Goal: Information Seeking & Learning: Learn about a topic

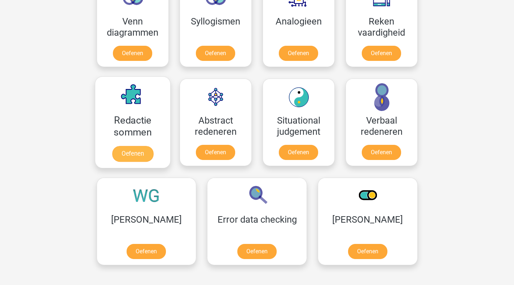
scroll to position [460, 0]
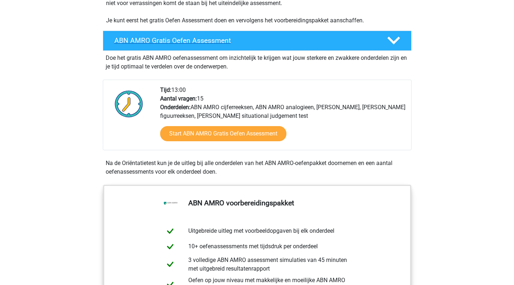
scroll to position [182, 0]
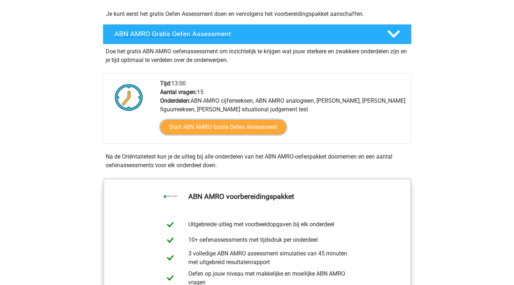
click at [248, 129] on link "Start ABN AMRO Gratis Oefen Assessment" at bounding box center [223, 127] width 126 height 15
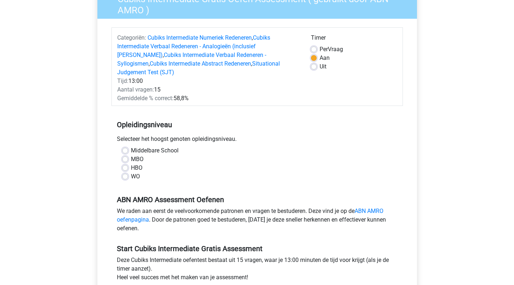
scroll to position [69, 0]
click at [132, 172] on label "WO" at bounding box center [135, 176] width 9 height 9
click at [128, 172] on input "WO" at bounding box center [125, 175] width 6 height 7
radio input "true"
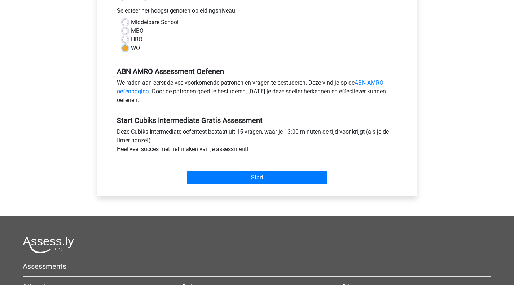
scroll to position [197, 0]
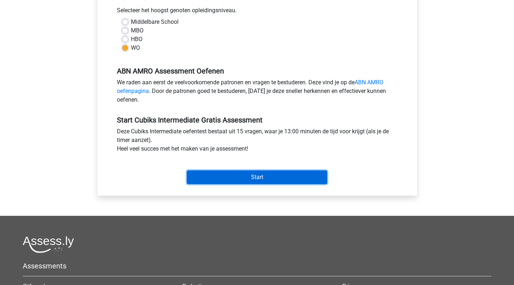
click at [221, 171] on input "Start" at bounding box center [257, 178] width 140 height 14
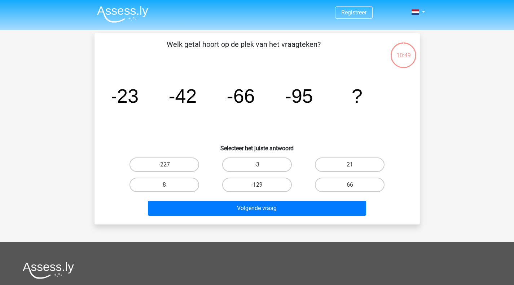
click at [259, 178] on label "-129" at bounding box center [257, 185] width 70 height 14
click at [259, 185] on input "-129" at bounding box center [259, 187] width 5 height 5
radio input "true"
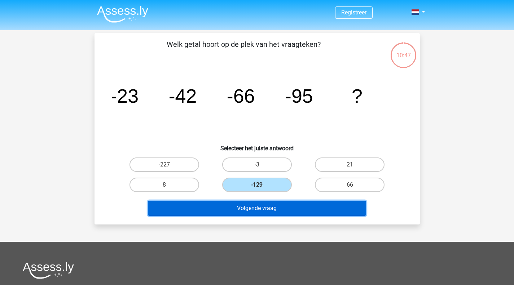
click at [257, 209] on button "Volgende vraag" at bounding box center [257, 208] width 218 height 15
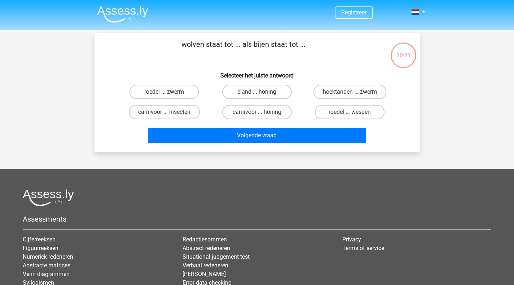
click at [186, 92] on label "roedel ... zwerm" at bounding box center [165, 92] width 70 height 14
click at [169, 92] on input "roedel ... zwerm" at bounding box center [166, 94] width 5 height 5
radio input "true"
click at [256, 144] on div "Volgende vraag" at bounding box center [257, 137] width 279 height 18
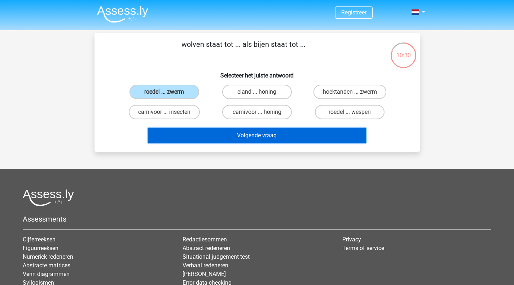
click at [256, 141] on button "Volgende vraag" at bounding box center [257, 135] width 218 height 15
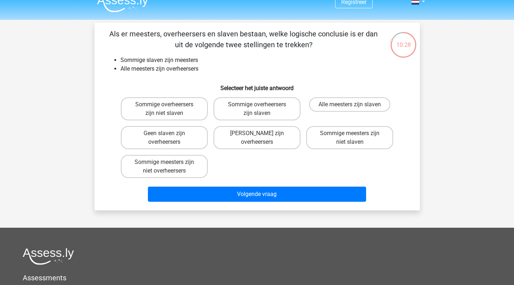
scroll to position [10, 0]
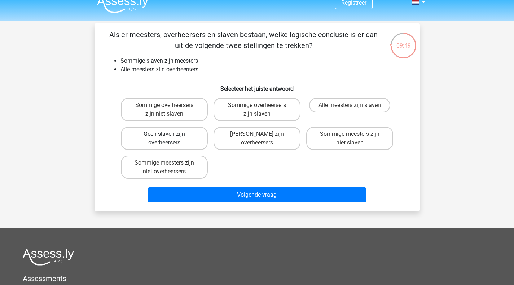
click at [181, 142] on label "Geen slaven zijn overheersers" at bounding box center [164, 138] width 87 height 23
click at [169, 139] on input "Geen slaven zijn overheersers" at bounding box center [166, 136] width 5 height 5
radio input "true"
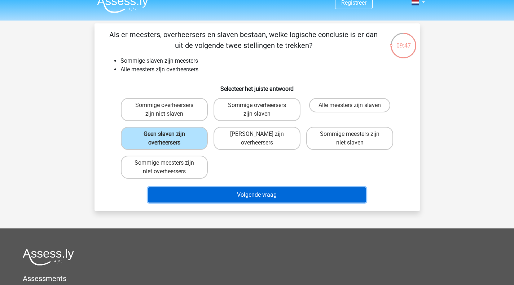
click at [249, 198] on button "Volgende vraag" at bounding box center [257, 195] width 218 height 15
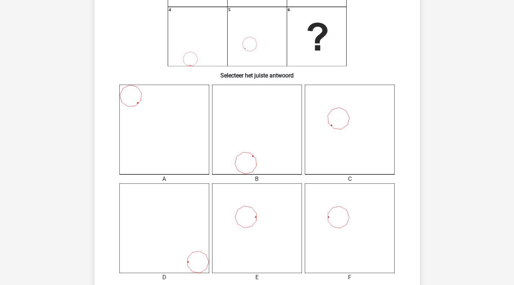
scroll to position [136, 0]
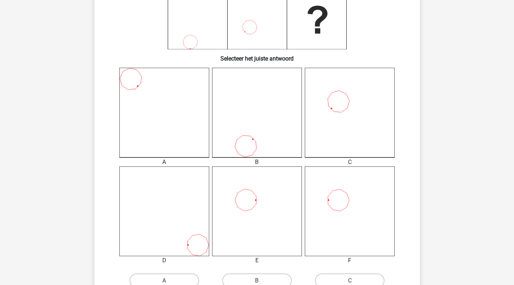
click at [325, 211] on icon at bounding box center [350, 212] width 90 height 90
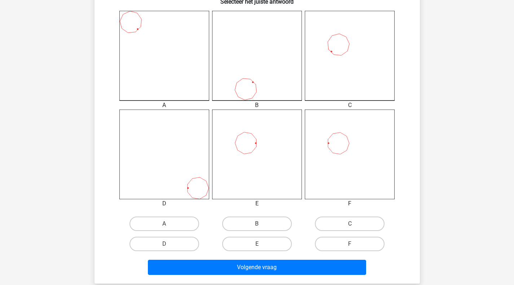
scroll to position [197, 0]
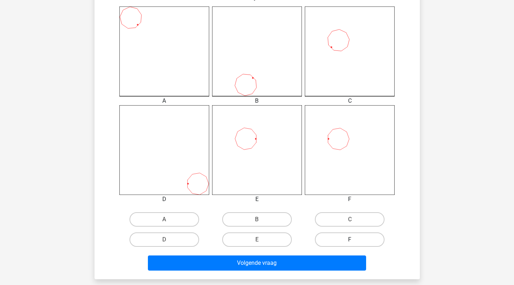
click at [337, 241] on label "F" at bounding box center [350, 240] width 70 height 14
click at [350, 241] on input "F" at bounding box center [352, 242] width 5 height 5
radio input "true"
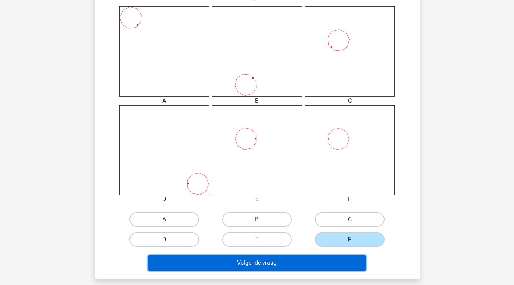
click at [318, 265] on button "Volgende vraag" at bounding box center [257, 263] width 218 height 15
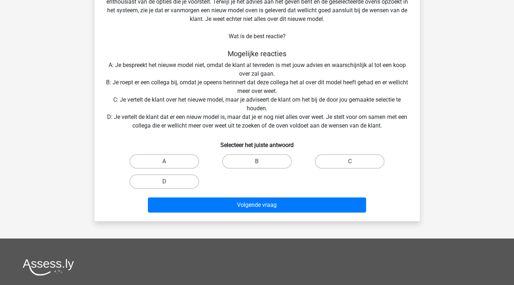
scroll to position [76, 0]
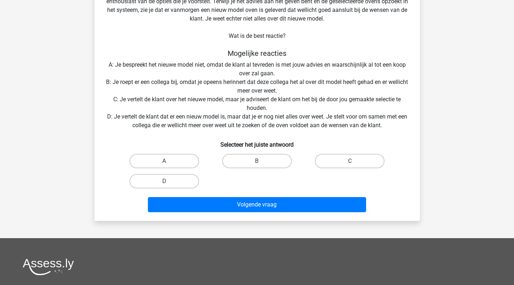
click at [273, 122] on div "Situatie Je werkt in een winkel voor keukenapparatuur. Een klant vraagt je wat …" at bounding box center [257, 91] width 320 height 247
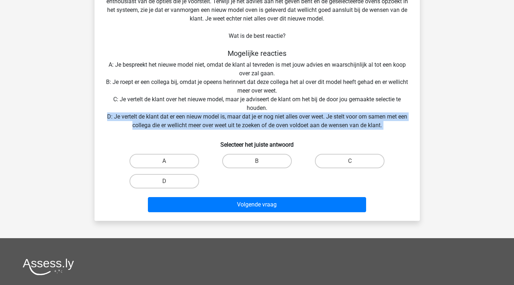
click at [273, 122] on div "Situatie Je werkt in een winkel voor keukenapparatuur. Een klant vraagt je wat …" at bounding box center [257, 91] width 320 height 247
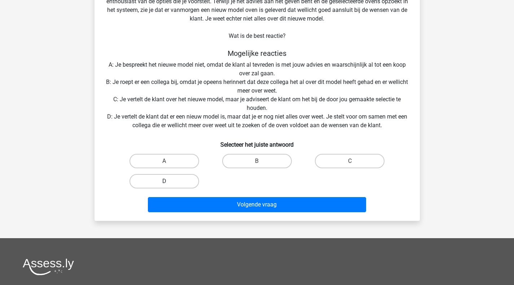
click at [184, 180] on label "D" at bounding box center [165, 181] width 70 height 14
click at [169, 181] on input "D" at bounding box center [166, 183] width 5 height 5
radio input "true"
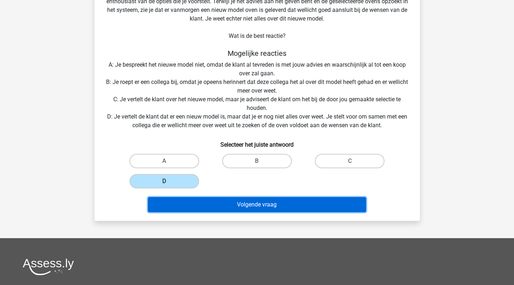
click at [210, 210] on button "Volgende vraag" at bounding box center [257, 204] width 218 height 15
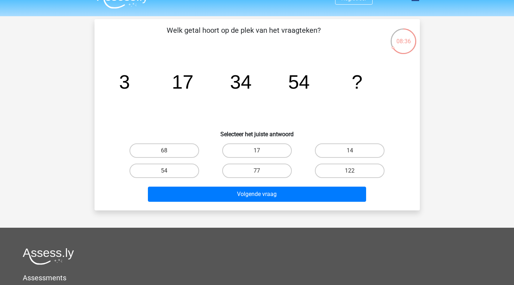
scroll to position [0, 0]
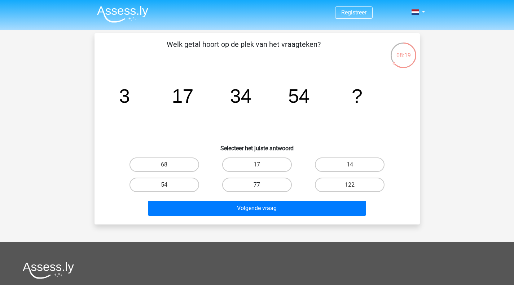
click at [273, 185] on label "77" at bounding box center [257, 185] width 70 height 14
click at [262, 185] on input "77" at bounding box center [259, 187] width 5 height 5
radio input "true"
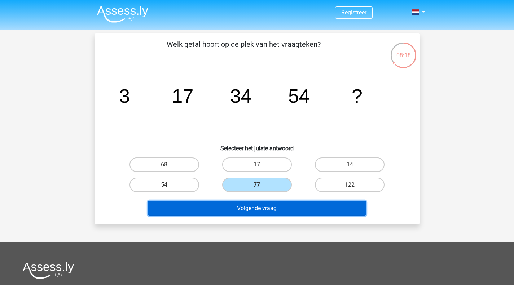
click at [286, 212] on button "Volgende vraag" at bounding box center [257, 208] width 218 height 15
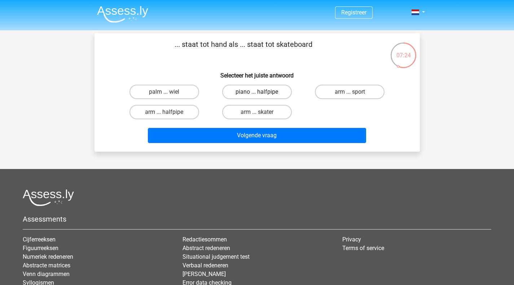
click at [235, 95] on label "piano ... halfpipe" at bounding box center [257, 92] width 70 height 14
click at [257, 95] on input "piano ... halfpipe" at bounding box center [259, 94] width 5 height 5
radio input "true"
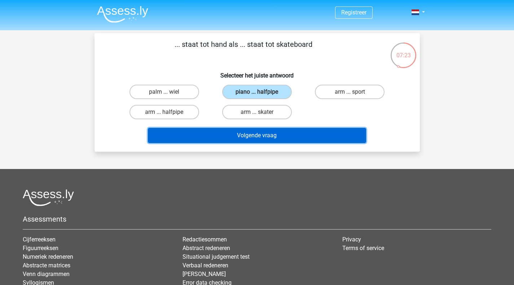
click at [258, 140] on button "Volgende vraag" at bounding box center [257, 135] width 218 height 15
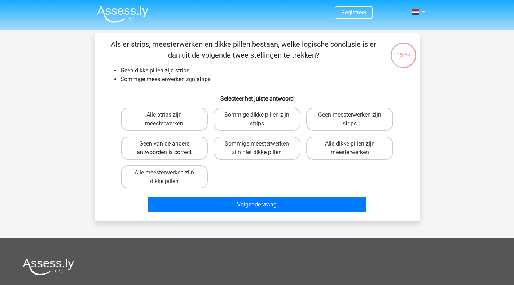
click at [185, 152] on label "Geen van de andere antwoorden is correct" at bounding box center [164, 148] width 87 height 23
click at [169, 149] on input "Geen van de andere antwoorden is correct" at bounding box center [166, 146] width 5 height 5
radio input "true"
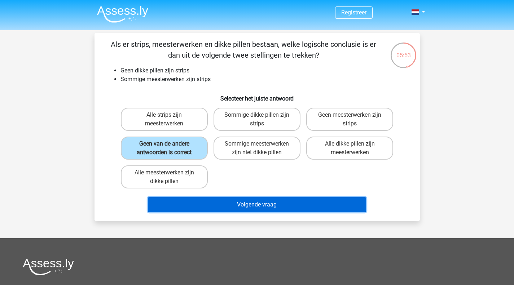
click at [252, 204] on button "Volgende vraag" at bounding box center [257, 204] width 218 height 15
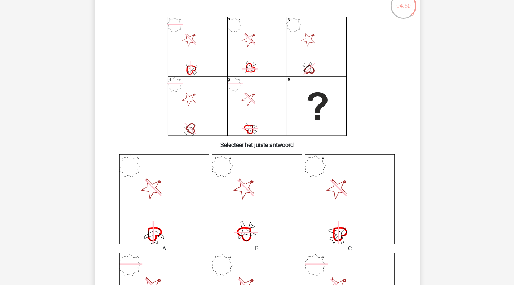
scroll to position [49, 0]
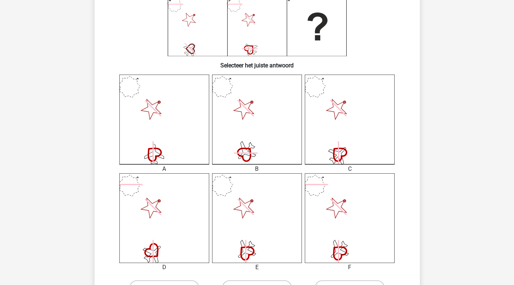
click at [237, 123] on icon at bounding box center [257, 120] width 90 height 90
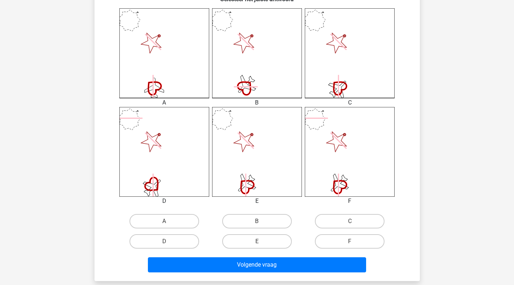
scroll to position [196, 0]
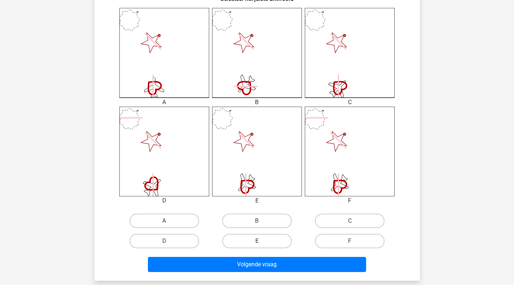
click at [257, 241] on label "E" at bounding box center [257, 241] width 70 height 14
click at [257, 241] on input "E" at bounding box center [259, 243] width 5 height 5
radio input "true"
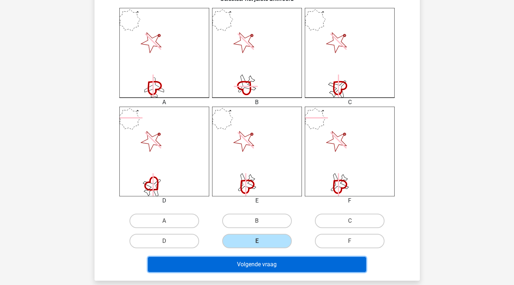
click at [267, 266] on button "Volgende vraag" at bounding box center [257, 264] width 218 height 15
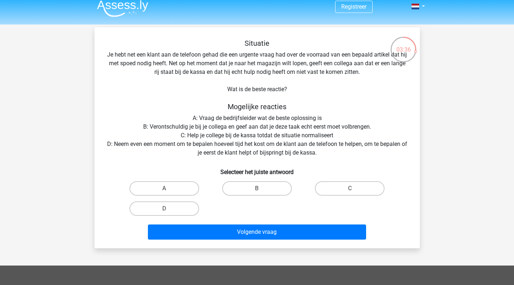
scroll to position [0, 0]
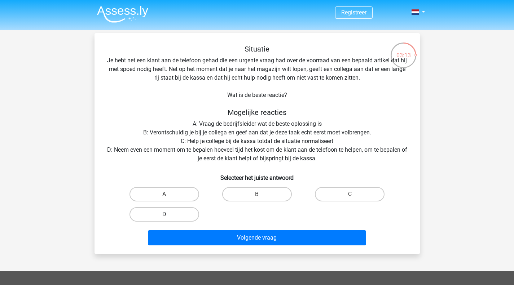
click at [171, 214] on label "D" at bounding box center [165, 214] width 70 height 14
click at [169, 215] on input "D" at bounding box center [166, 217] width 5 height 5
radio input "true"
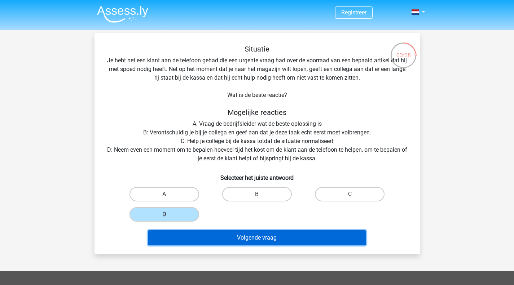
click at [226, 235] on button "Volgende vraag" at bounding box center [257, 238] width 218 height 15
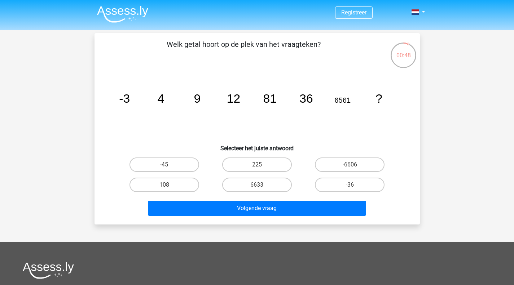
click at [130, 98] on tspan "81" at bounding box center [124, 98] width 11 height 13
click at [184, 184] on label "108" at bounding box center [165, 185] width 70 height 14
click at [169, 185] on input "108" at bounding box center [166, 187] width 5 height 5
radio input "true"
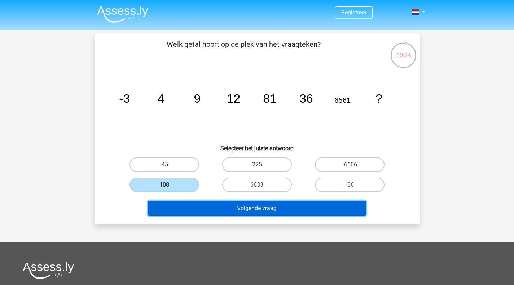
click at [225, 211] on button "Volgende vraag" at bounding box center [257, 208] width 218 height 15
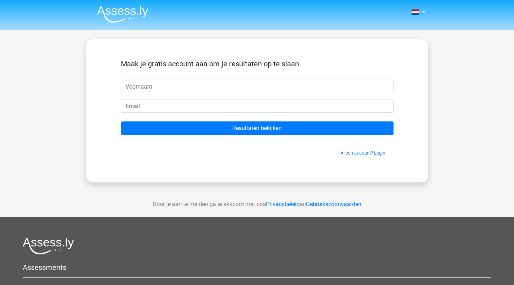
click at [164, 88] on input "text" at bounding box center [257, 87] width 273 height 14
type input "s"
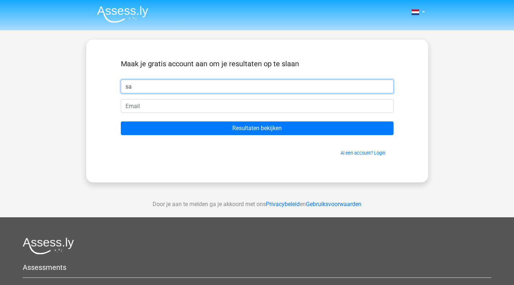
type input "s"
type input "Sagar"
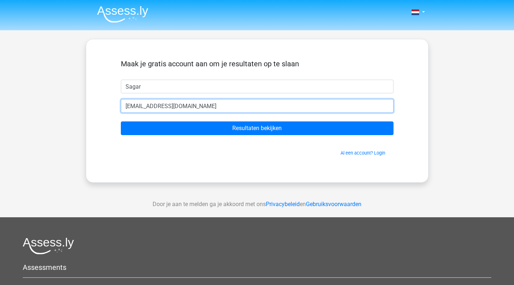
type input "[EMAIL_ADDRESS][DOMAIN_NAME]"
click at [121, 122] on input "Resultaten bekijken" at bounding box center [257, 129] width 273 height 14
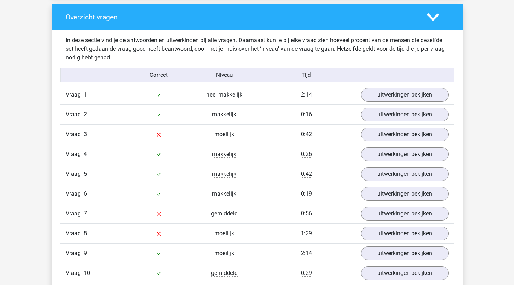
scroll to position [782, 0]
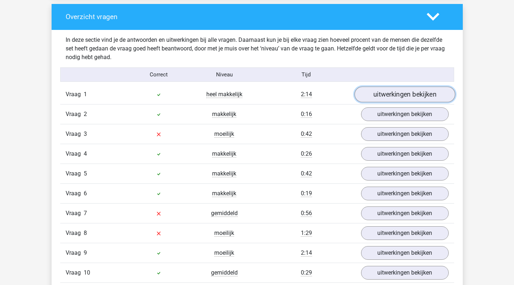
click at [376, 98] on link "uitwerkingen bekijken" at bounding box center [404, 95] width 101 height 16
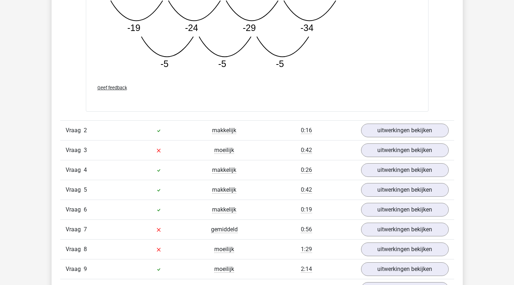
scroll to position [1141, 0]
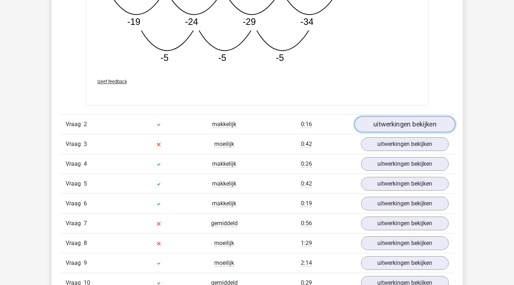
click at [387, 131] on link "uitwerkingen bekijken" at bounding box center [404, 125] width 101 height 16
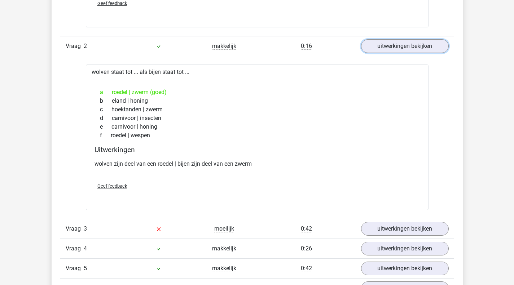
scroll to position [1310, 0]
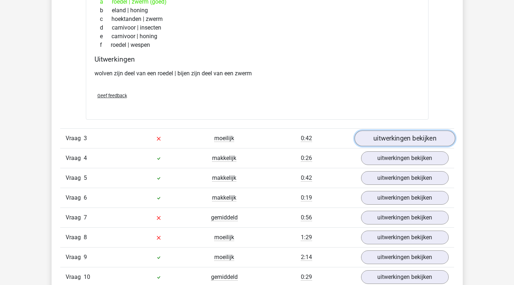
click at [383, 142] on link "uitwerkingen bekijken" at bounding box center [404, 139] width 101 height 16
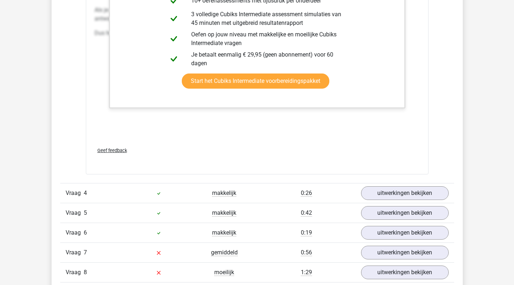
scroll to position [1667, 0]
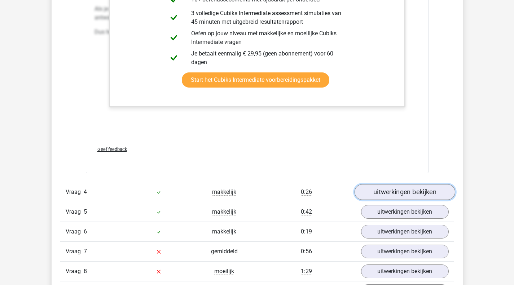
click at [375, 191] on link "uitwerkingen bekijken" at bounding box center [404, 193] width 101 height 16
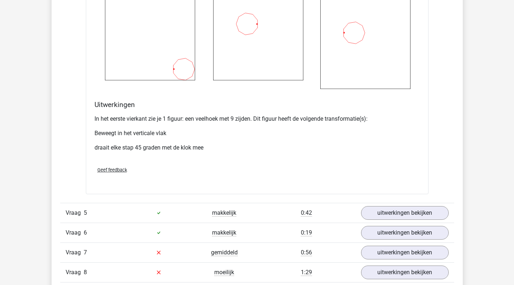
scroll to position [2220, 0]
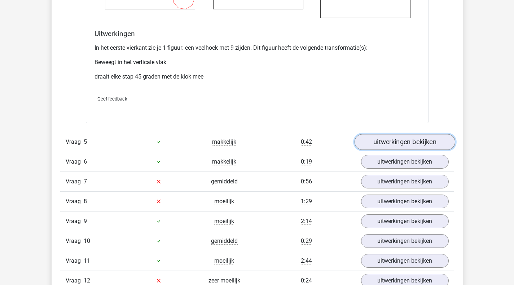
click at [384, 143] on link "uitwerkingen bekijken" at bounding box center [404, 142] width 101 height 16
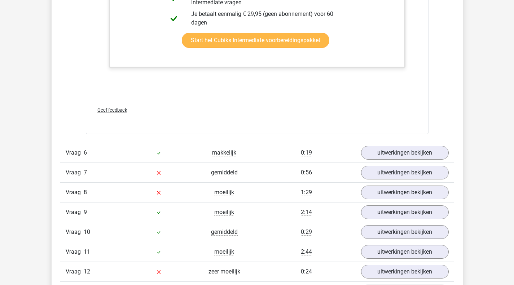
scroll to position [2737, 0]
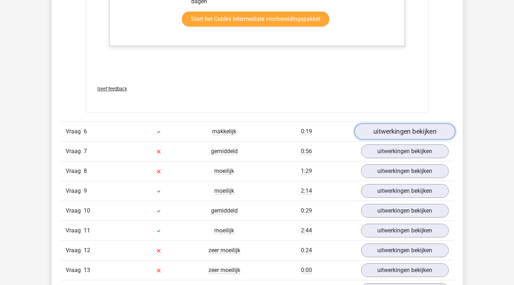
click at [382, 137] on link "uitwerkingen bekijken" at bounding box center [404, 132] width 101 height 16
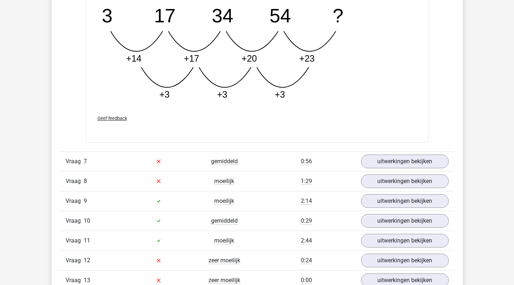
scroll to position [3096, 0]
click at [384, 157] on link "uitwerkingen bekijken" at bounding box center [404, 161] width 101 height 16
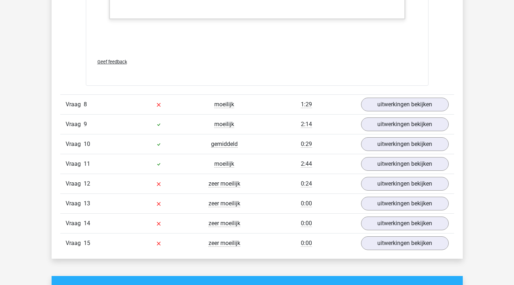
scroll to position [3531, 0]
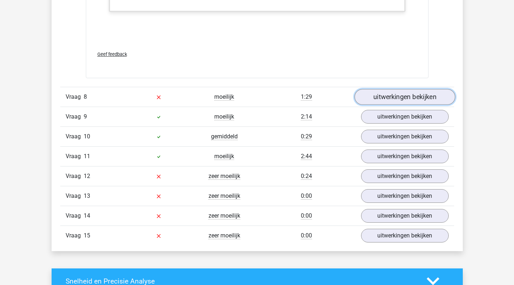
click at [382, 96] on link "uitwerkingen bekijken" at bounding box center [404, 97] width 101 height 16
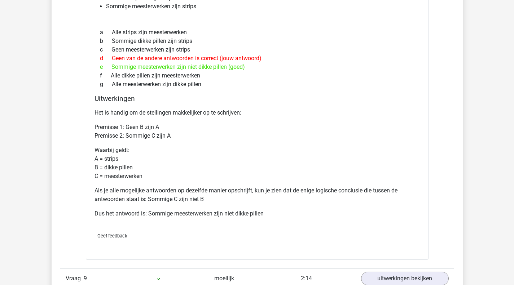
scroll to position [3665, 0]
click at [264, 198] on p "Als je alle mogelijke antwoorden op dezelfde manier opschrijft, kun je zien dat…" at bounding box center [257, 194] width 325 height 17
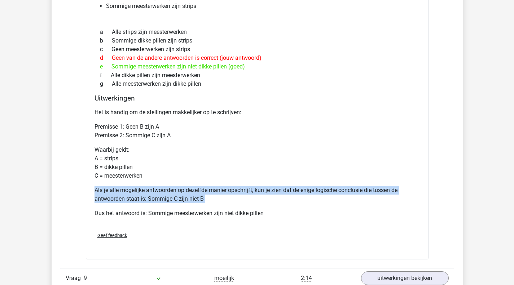
click at [264, 198] on p "Als je alle mogelijke antwoorden op dezelfde manier opschrijft, kun je zien dat…" at bounding box center [257, 194] width 325 height 17
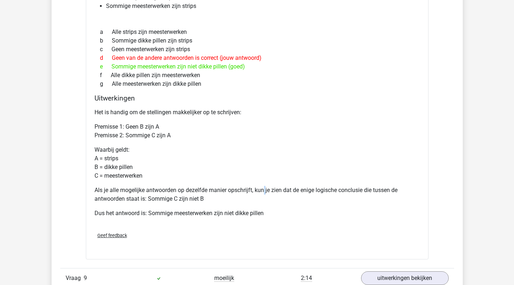
click at [264, 198] on p "Als je alle mogelijke antwoorden op dezelfde manier opschrijft, kun je zien dat…" at bounding box center [257, 194] width 325 height 17
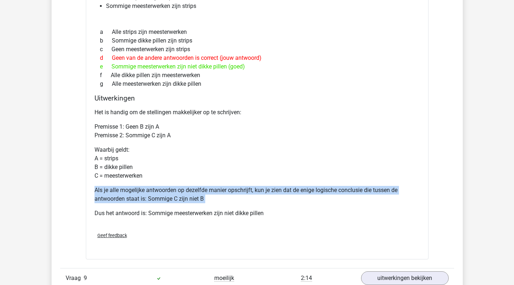
click at [264, 198] on p "Als je alle mogelijke antwoorden op dezelfde manier opschrijft, kun je zien dat…" at bounding box center [257, 194] width 325 height 17
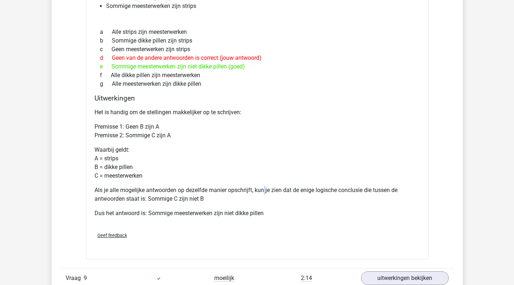
click at [264, 198] on p "Als je alle mogelijke antwoorden op dezelfde manier opschrijft, kun je zien dat…" at bounding box center [257, 194] width 325 height 17
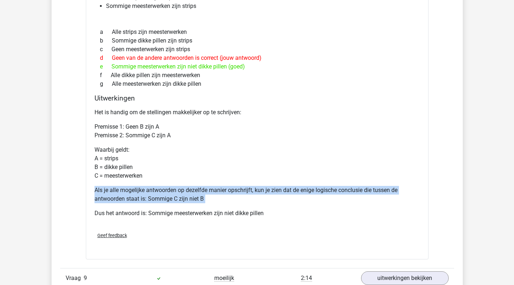
click at [264, 198] on p "Als je alle mogelijke antwoorden op dezelfde manier opschrijft, kun je zien dat…" at bounding box center [257, 194] width 325 height 17
click at [194, 198] on p "Als je alle mogelijke antwoorden op dezelfde manier opschrijft, kun je zien dat…" at bounding box center [257, 194] width 325 height 17
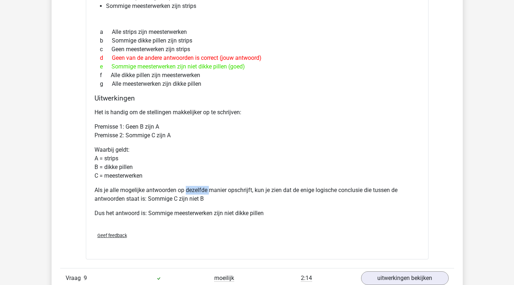
click at [194, 198] on p "Als je alle mogelijke antwoorden op dezelfde manier opschrijft, kun je zien dat…" at bounding box center [257, 194] width 325 height 17
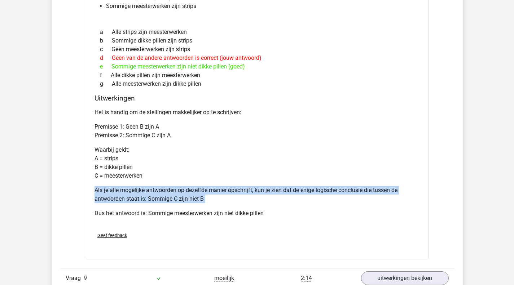
click at [194, 198] on p "Als je alle mogelijke antwoorden op dezelfde manier opschrijft, kun je zien dat…" at bounding box center [257, 194] width 325 height 17
click at [193, 204] on p "Als je alle mogelijke antwoorden op dezelfde manier opschrijft, kun je zien dat…" at bounding box center [257, 194] width 325 height 17
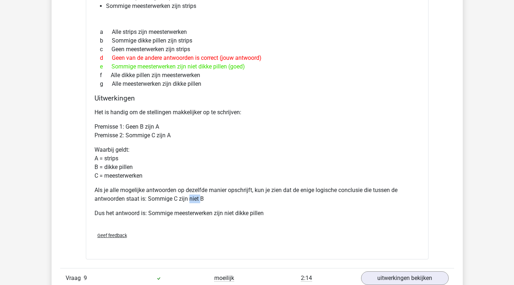
click at [193, 204] on p "Als je alle mogelijke antwoorden op dezelfde manier opschrijft, kun je zien dat…" at bounding box center [257, 194] width 325 height 17
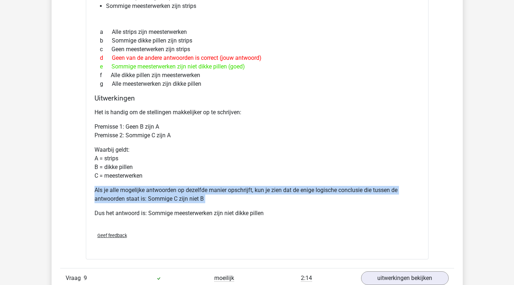
click at [193, 204] on p "Als je alle mogelijke antwoorden op dezelfde manier opschrijft, kun je zien dat…" at bounding box center [257, 194] width 325 height 17
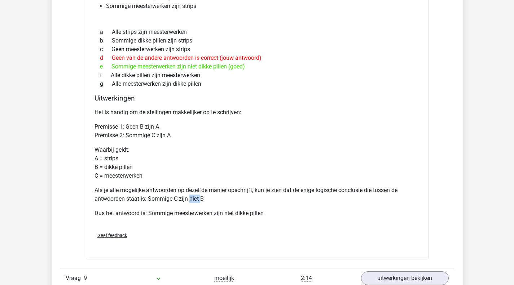
click at [193, 204] on p "Als je alle mogelijke antwoorden op dezelfde manier opschrijft, kun je zien dat…" at bounding box center [257, 194] width 325 height 17
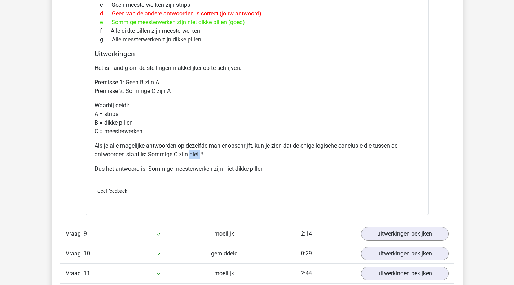
scroll to position [3710, 0]
click at [193, 200] on div "Geef feedback" at bounding box center [257, 191] width 331 height 18
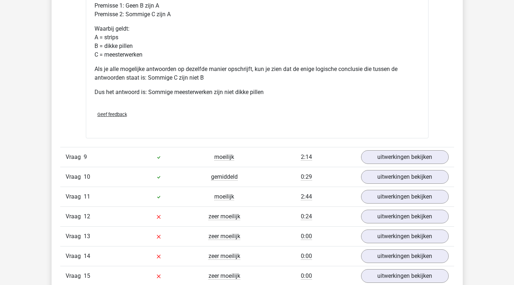
scroll to position [3792, 0]
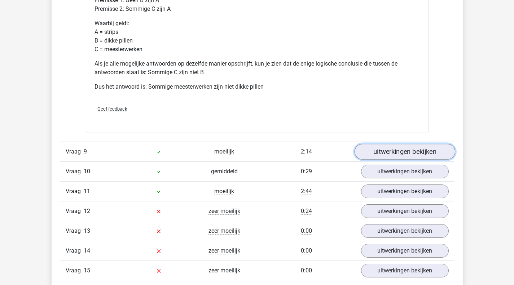
click at [387, 157] on link "uitwerkingen bekijken" at bounding box center [404, 152] width 101 height 16
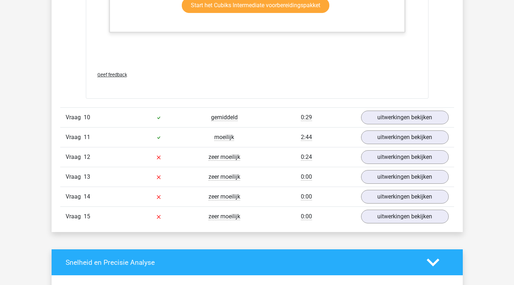
scroll to position [4525, 0]
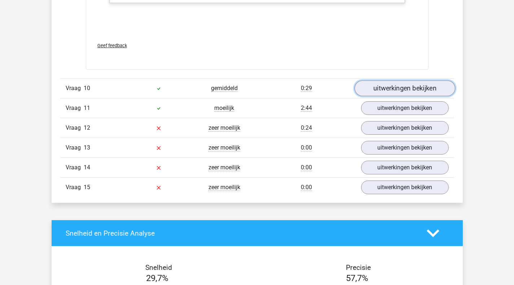
click at [389, 91] on link "uitwerkingen bekijken" at bounding box center [404, 88] width 101 height 16
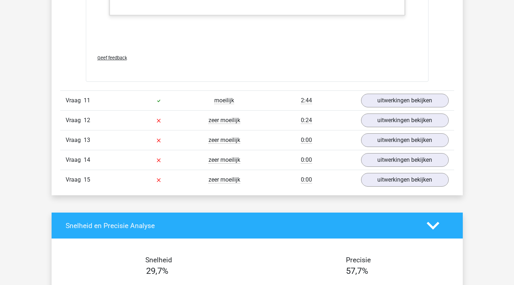
scroll to position [4985, 0]
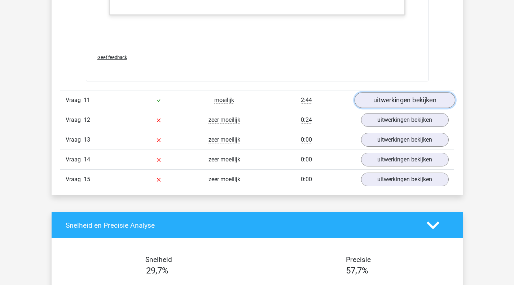
click at [383, 104] on link "uitwerkingen bekijken" at bounding box center [404, 101] width 101 height 16
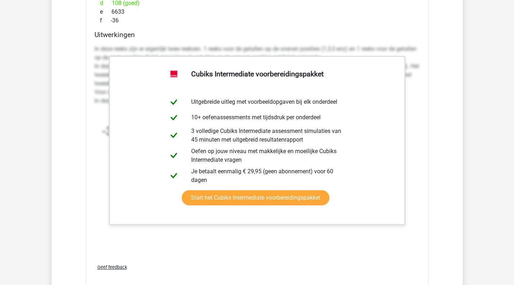
scroll to position [5458, 0]
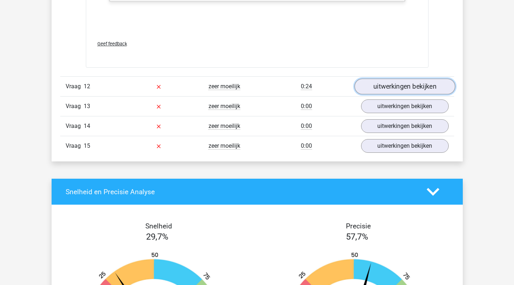
click at [406, 94] on link "uitwerkingen bekijken" at bounding box center [404, 87] width 101 height 16
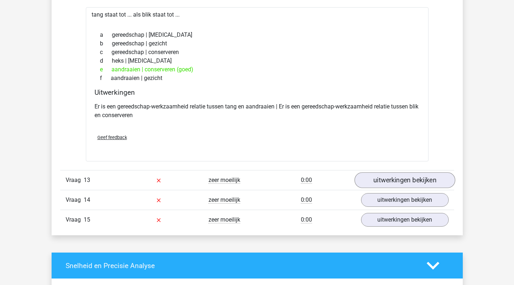
scroll to position [5555, 0]
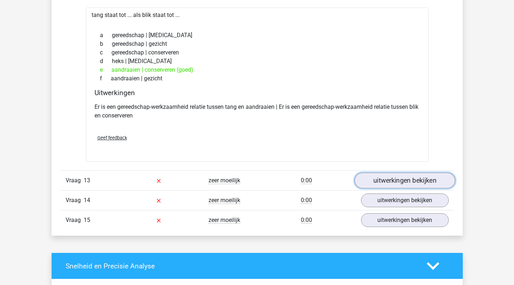
click at [385, 189] on link "uitwerkingen bekijken" at bounding box center [404, 181] width 101 height 16
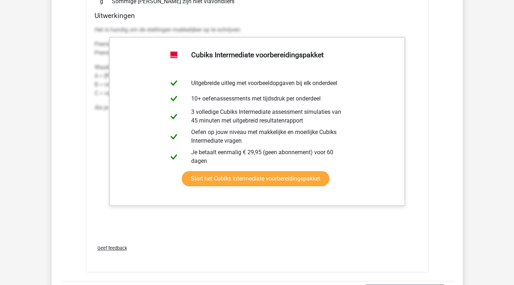
scroll to position [5979, 0]
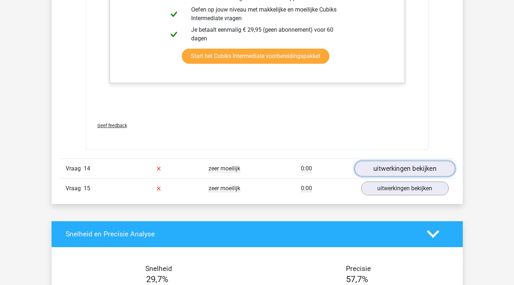
click at [391, 177] on link "uitwerkingen bekijken" at bounding box center [404, 169] width 101 height 16
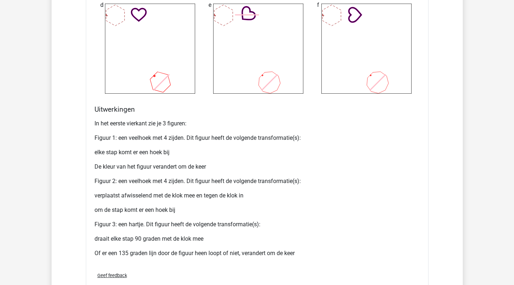
scroll to position [6619, 0]
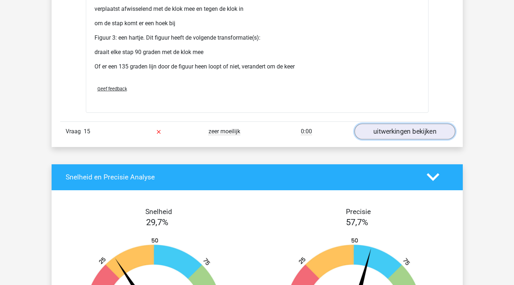
click at [388, 140] on link "uitwerkingen bekijken" at bounding box center [404, 132] width 101 height 16
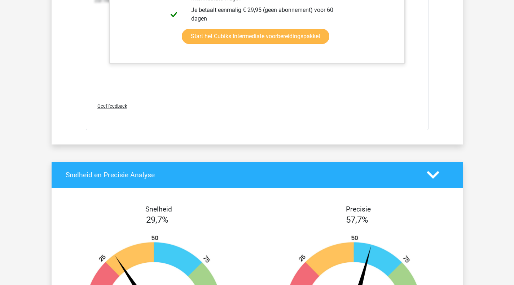
scroll to position [7097, 0]
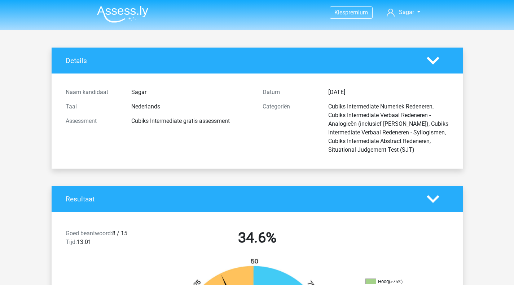
scroll to position [0, 0]
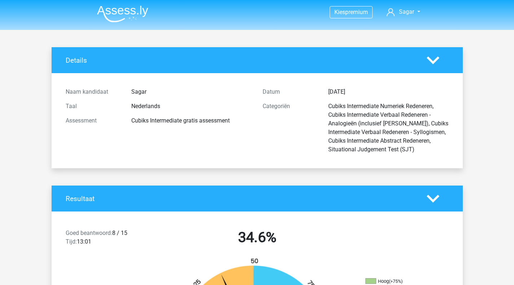
click at [130, 8] on img at bounding box center [122, 13] width 51 height 17
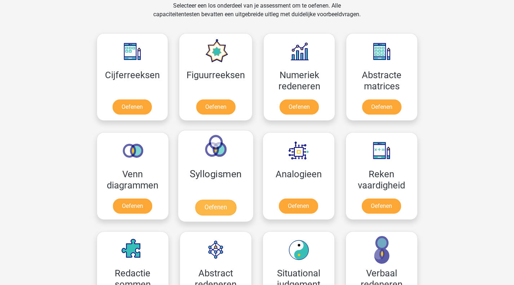
scroll to position [306, 0]
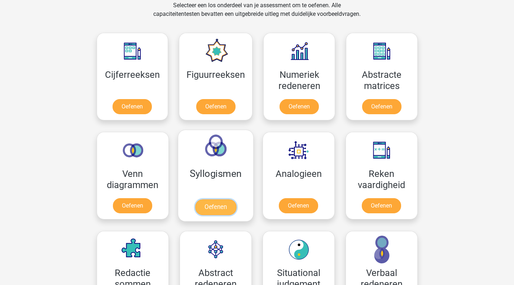
click at [218, 200] on link "Oefenen" at bounding box center [215, 208] width 41 height 16
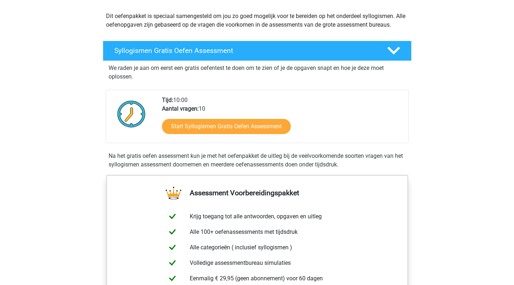
scroll to position [86, 0]
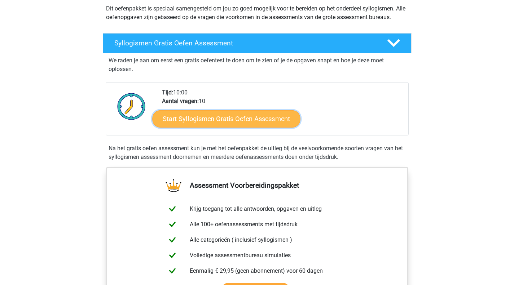
click at [205, 121] on link "Start Syllogismen Gratis Oefen Assessment" at bounding box center [226, 118] width 148 height 17
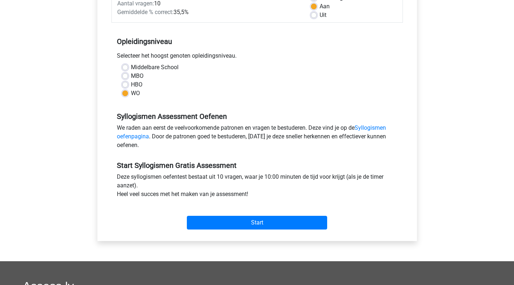
scroll to position [141, 0]
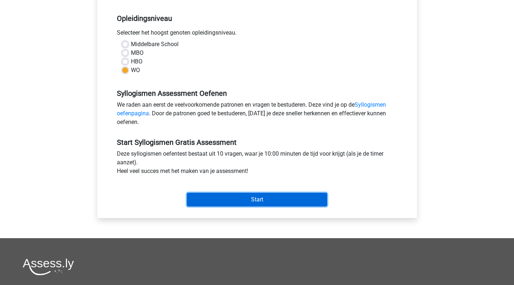
click at [239, 201] on input "Start" at bounding box center [257, 200] width 140 height 14
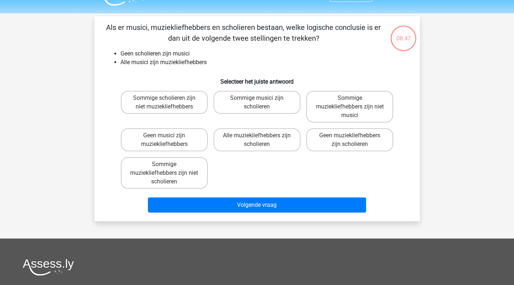
scroll to position [17, 0]
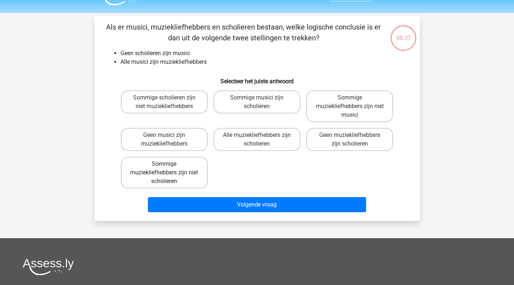
click at [151, 167] on label "Sommige muziekliefhebbers zijn niet scholieren" at bounding box center [164, 173] width 87 height 32
click at [164, 167] on input "Sommige muziekliefhebbers zijn niet scholieren" at bounding box center [166, 166] width 5 height 5
radio input "true"
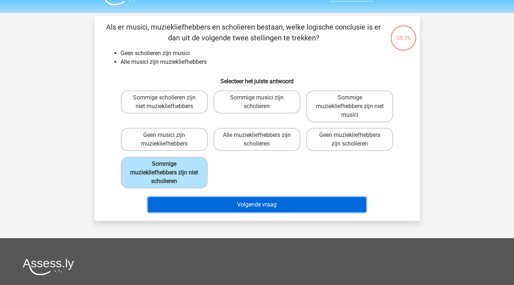
click at [205, 206] on button "Volgende vraag" at bounding box center [257, 204] width 218 height 15
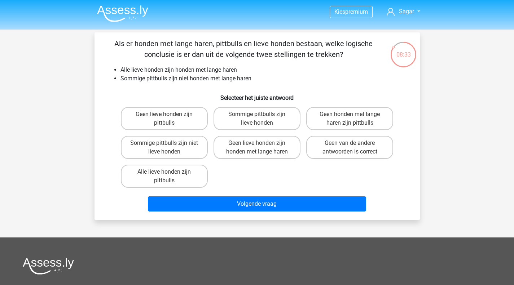
scroll to position [0, 0]
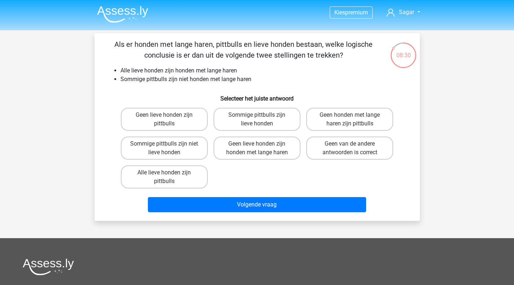
click at [180, 72] on li "Alle lieve honden zijn honden met lange haren" at bounding box center [265, 70] width 288 height 9
click at [161, 80] on li "Sommige pittbulls zijn niet honden met lange haren" at bounding box center [265, 79] width 288 height 9
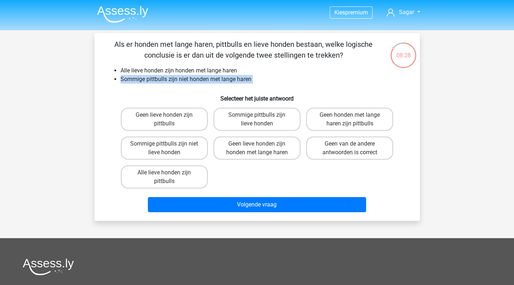
click at [161, 80] on li "Sommige pittbulls zijn niet honden met lange haren" at bounding box center [265, 79] width 288 height 9
click at [165, 89] on div "Als er honden met lange haren, pittbulls en lieve honden bestaan, welke logisch…" at bounding box center [257, 127] width 320 height 176
click at [247, 120] on label "Sommige pittbulls zijn lieve honden" at bounding box center [257, 119] width 87 height 23
click at [257, 120] on input "Sommige pittbulls zijn lieve honden" at bounding box center [259, 117] width 5 height 5
radio input "true"
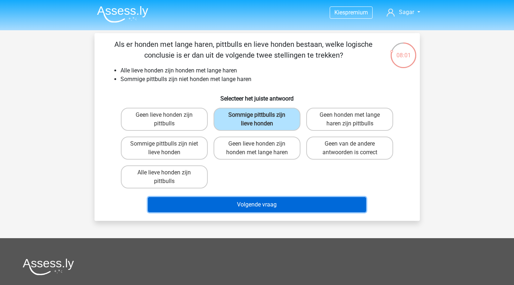
click at [259, 200] on button "Volgende vraag" at bounding box center [257, 204] width 218 height 15
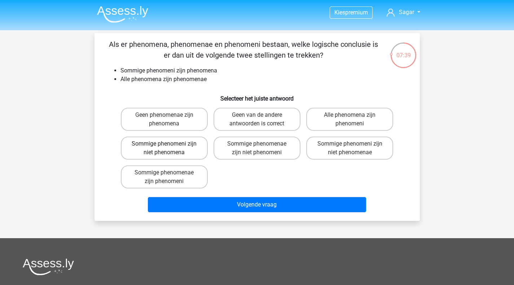
click at [196, 150] on label "Sommige phenomeni zijn niet phenomena" at bounding box center [164, 148] width 87 height 23
click at [169, 149] on input "Sommige phenomeni zijn niet phenomena" at bounding box center [166, 146] width 5 height 5
radio input "true"
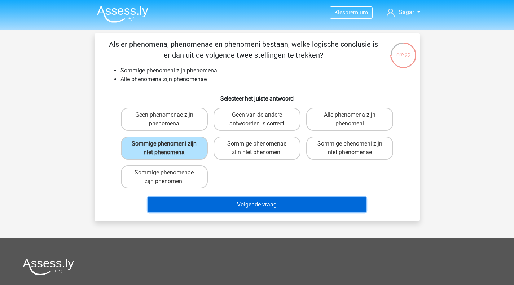
click at [241, 207] on button "Volgende vraag" at bounding box center [257, 204] width 218 height 15
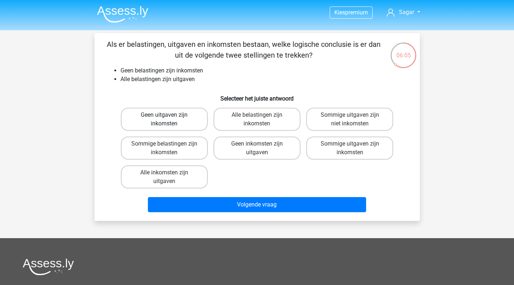
click at [182, 120] on label "Geen uitgaven zijn inkomsten" at bounding box center [164, 119] width 87 height 23
click at [169, 120] on input "Geen uitgaven zijn inkomsten" at bounding box center [166, 117] width 5 height 5
radio input "true"
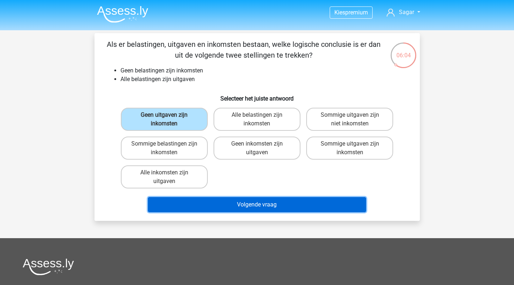
click at [243, 203] on button "Volgende vraag" at bounding box center [257, 204] width 218 height 15
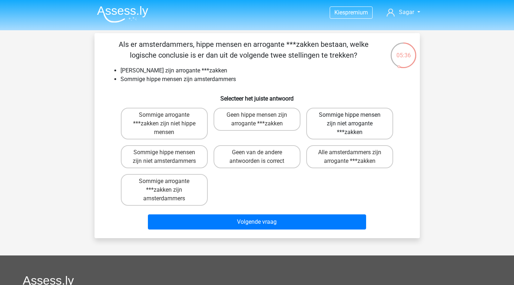
click at [337, 132] on label "Sommige hippe mensen zijn niet arrogante ***zakken" at bounding box center [349, 124] width 87 height 32
click at [350, 120] on input "Sommige hippe mensen zijn niet arrogante ***zakken" at bounding box center [352, 117] width 5 height 5
radio input "true"
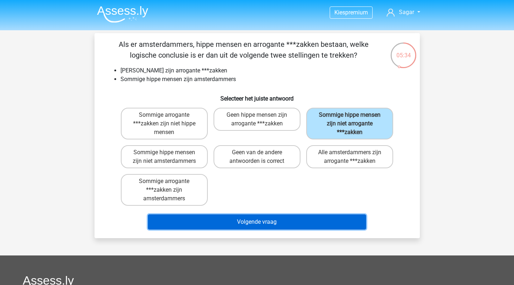
click at [279, 218] on button "Volgende vraag" at bounding box center [257, 222] width 218 height 15
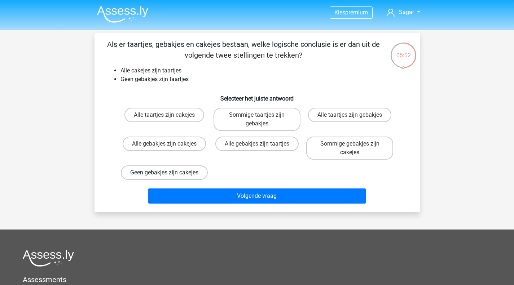
click at [193, 174] on label "Geen gebakjes zijn cakejes" at bounding box center [164, 173] width 87 height 14
click at [169, 174] on input "Geen gebakjes zijn cakejes" at bounding box center [166, 175] width 5 height 5
radio input "true"
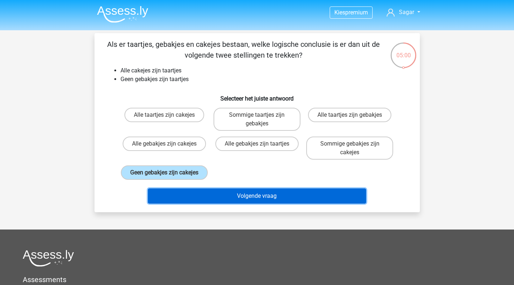
click at [250, 203] on button "Volgende vraag" at bounding box center [257, 196] width 218 height 15
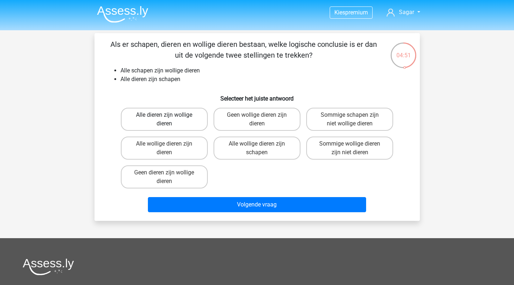
click at [183, 128] on label "Alle dieren zijn wollige dieren" at bounding box center [164, 119] width 87 height 23
click at [169, 120] on input "Alle dieren zijn wollige dieren" at bounding box center [166, 117] width 5 height 5
radio input "true"
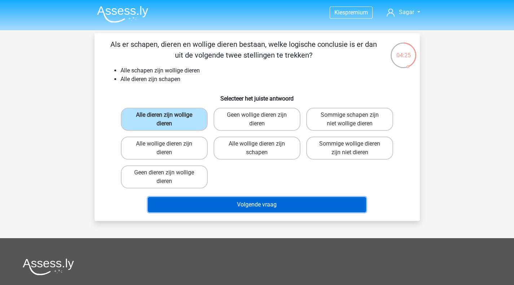
click at [263, 204] on button "Volgende vraag" at bounding box center [257, 204] width 218 height 15
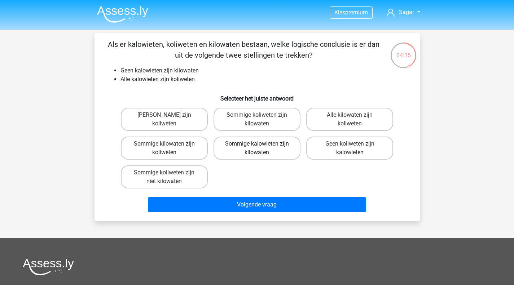
click at [263, 154] on label "Sommige kalowieten zijn kilowaten" at bounding box center [257, 148] width 87 height 23
click at [262, 149] on input "Sommige kalowieten zijn kilowaten" at bounding box center [259, 146] width 5 height 5
radio input "true"
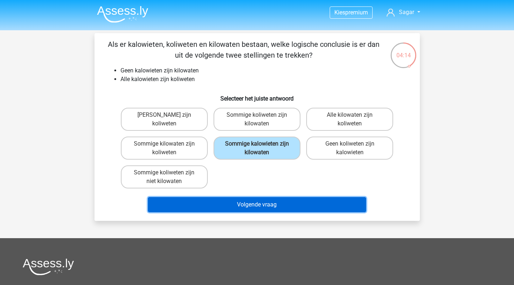
click at [276, 205] on button "Volgende vraag" at bounding box center [257, 204] width 218 height 15
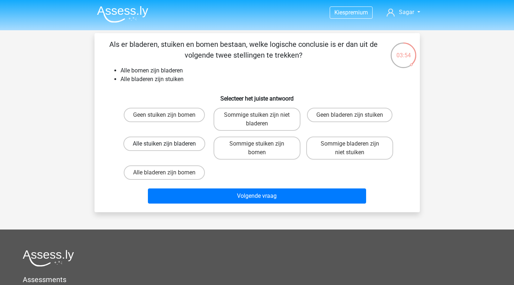
click at [198, 148] on label "Alle stuiken zijn bladeren" at bounding box center [164, 144] width 82 height 14
click at [169, 148] on input "Alle stuiken zijn bladeren" at bounding box center [166, 146] width 5 height 5
radio input "true"
click at [201, 172] on label "Alle bladeren zijn bomen" at bounding box center [164, 173] width 81 height 14
click at [169, 173] on input "Alle bladeren zijn bomen" at bounding box center [166, 175] width 5 height 5
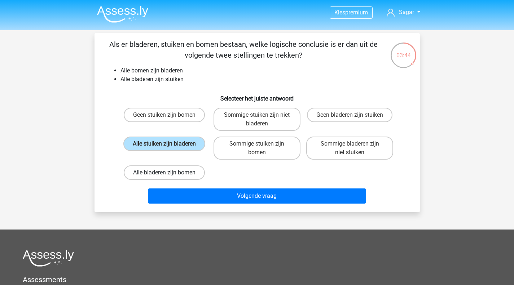
radio input "true"
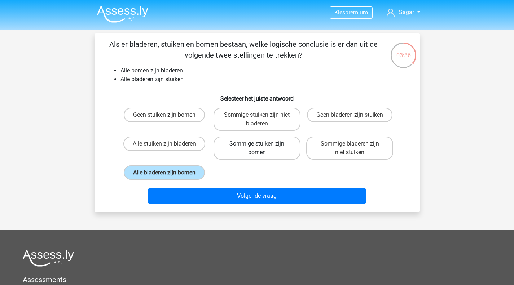
click at [276, 151] on label "Sommige stuiken zijn bomen" at bounding box center [257, 148] width 87 height 23
click at [262, 149] on input "Sommige stuiken zijn bomen" at bounding box center [259, 146] width 5 height 5
radio input "true"
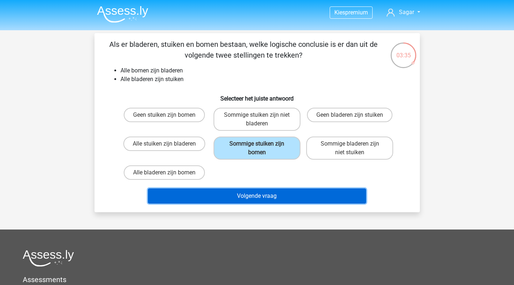
click at [279, 197] on button "Volgende vraag" at bounding box center [257, 196] width 218 height 15
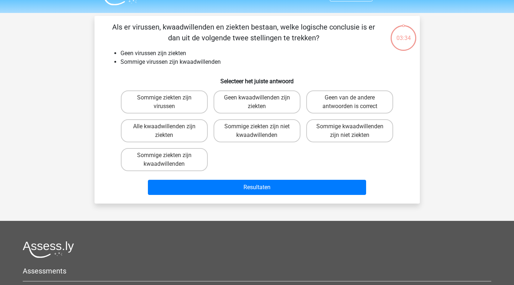
scroll to position [33, 0]
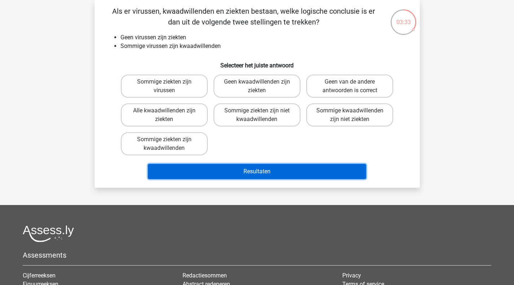
click at [272, 172] on button "Resultaten" at bounding box center [257, 171] width 218 height 15
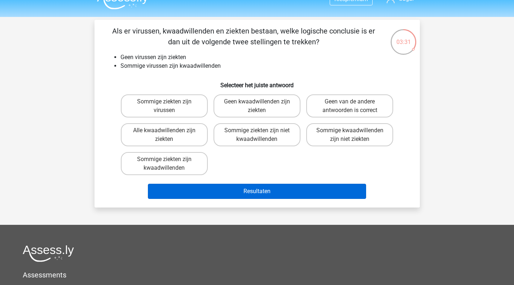
scroll to position [13, 0]
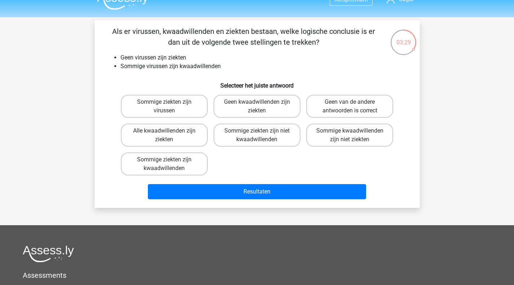
click at [209, 86] on h6 "Selecteer het juiste antwoord" at bounding box center [257, 82] width 302 height 13
click at [331, 106] on label "Geen van de andere antwoorden is correct" at bounding box center [349, 106] width 87 height 23
click at [350, 106] on input "Geen van de andere antwoorden is correct" at bounding box center [352, 104] width 5 height 5
radio input "true"
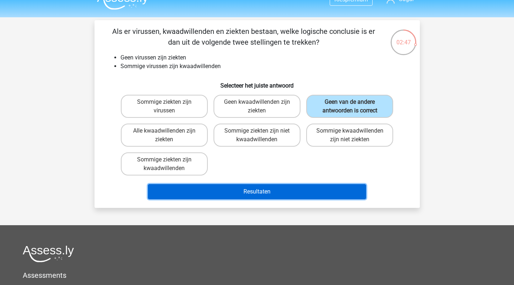
click at [318, 191] on button "Resultaten" at bounding box center [257, 191] width 218 height 15
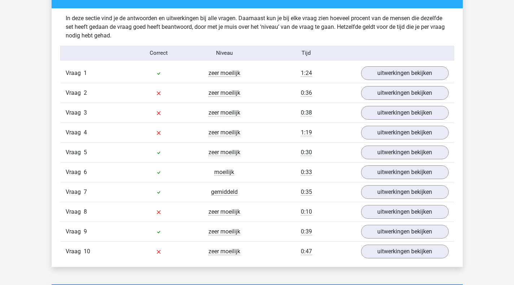
scroll to position [560, 0]
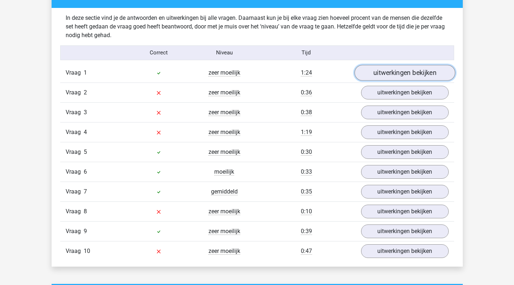
click at [393, 79] on link "uitwerkingen bekijken" at bounding box center [404, 73] width 101 height 16
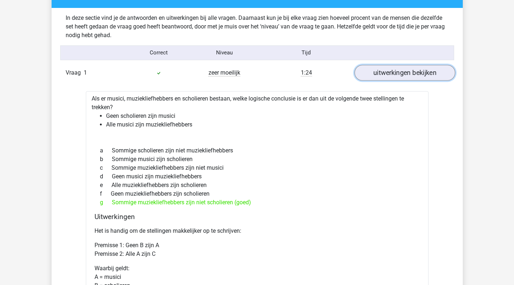
click at [393, 79] on link "uitwerkingen bekijken" at bounding box center [404, 73] width 101 height 16
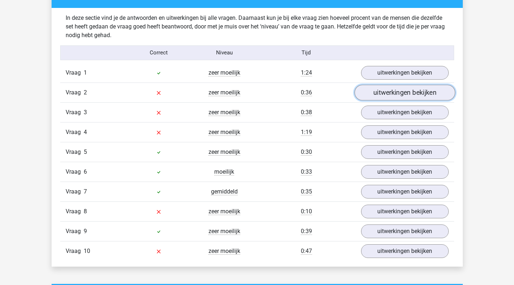
click at [385, 98] on link "uitwerkingen bekijken" at bounding box center [404, 93] width 101 height 16
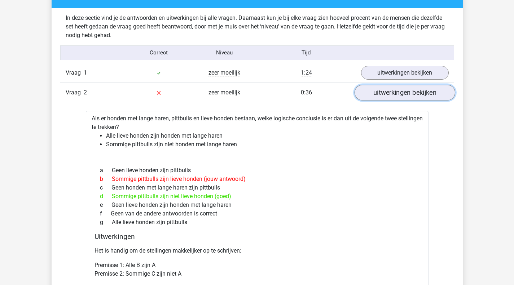
click at [386, 99] on link "uitwerkingen bekijken" at bounding box center [404, 93] width 101 height 16
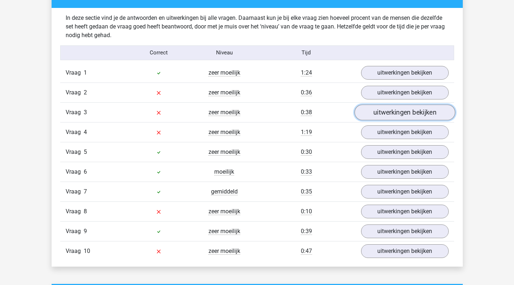
click at [384, 115] on link "uitwerkingen bekijken" at bounding box center [404, 113] width 101 height 16
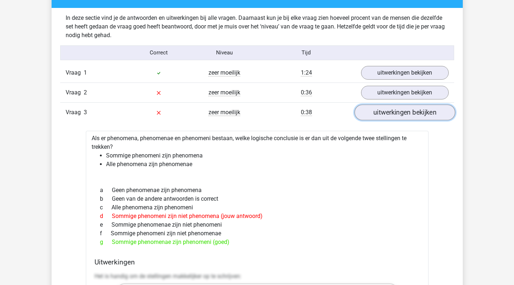
click at [384, 115] on link "uitwerkingen bekijken" at bounding box center [404, 113] width 101 height 16
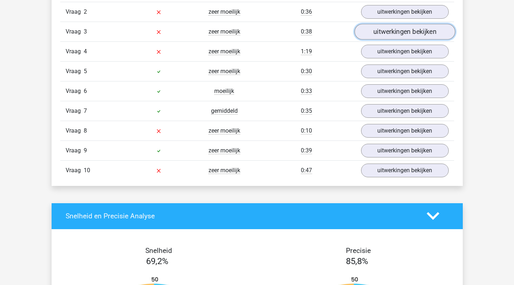
scroll to position [609, 0]
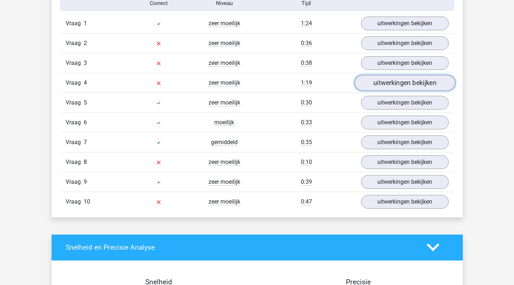
click at [380, 87] on link "uitwerkingen bekijken" at bounding box center [404, 83] width 101 height 16
